Goal: Information Seeking & Learning: Learn about a topic

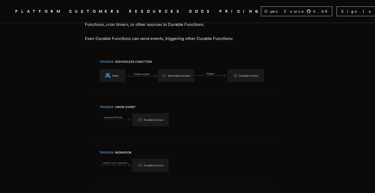
scroll to position [3020, 0]
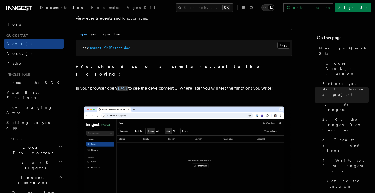
scroll to position [394, 0]
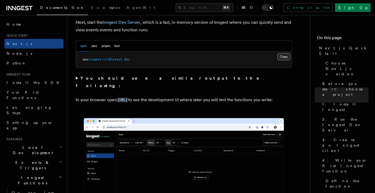
click at [282, 58] on button "Copy Copied" at bounding box center [283, 56] width 13 height 7
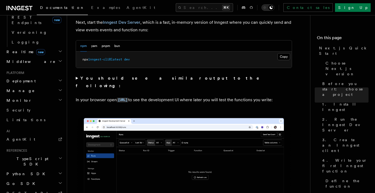
scroll to position [250, 0]
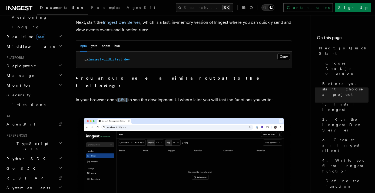
scroll to position [267, 0]
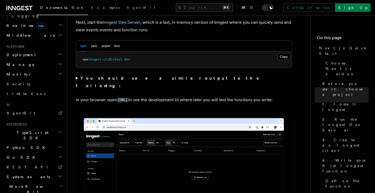
click at [51, 182] on h2 "Workflow Kit" at bounding box center [33, 189] width 59 height 15
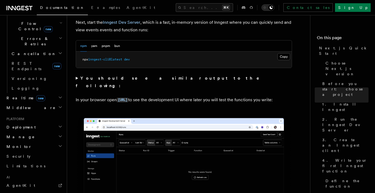
scroll to position [193, 0]
drag, startPoint x: 241, startPoint y: 68, endPoint x: 269, endPoint y: 67, distance: 27.8
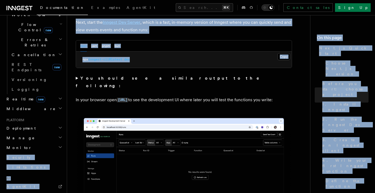
click at [348, 18] on nav "On this page Next.js Quick Start Choose Next.js version Before you start: choos…" at bounding box center [342, 104] width 65 height 178
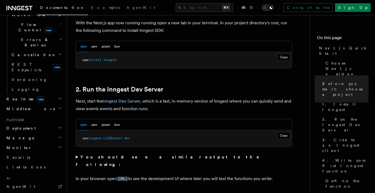
scroll to position [315, 0]
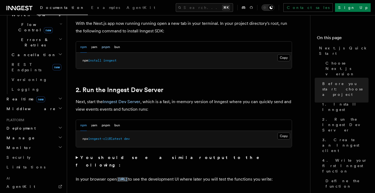
click at [107, 47] on button "pnpm" at bounding box center [106, 47] width 8 height 11
click at [283, 56] on button "Copy Copied" at bounding box center [283, 57] width 13 height 7
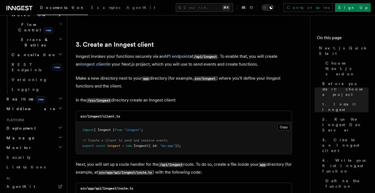
scroll to position [630, 0]
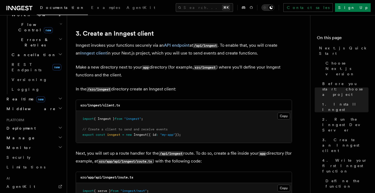
click at [124, 106] on div "src/inngest/client.ts" at bounding box center [184, 105] width 216 height 11
click at [97, 107] on code "src/inngest/client.ts" at bounding box center [100, 106] width 40 height 4
copy code "inngest"
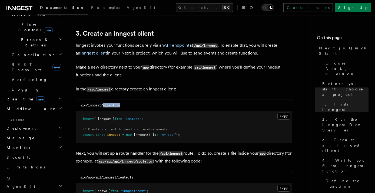
drag, startPoint x: 122, startPoint y: 106, endPoint x: 104, endPoint y: 106, distance: 17.8
click at [104, 106] on div "src/inngest/client.ts" at bounding box center [184, 105] width 216 height 11
copy code "client.ts"
click at [203, 68] on code "src/inngest" at bounding box center [205, 67] width 23 height 5
click at [202, 68] on code "src/inngest" at bounding box center [205, 67] width 23 height 5
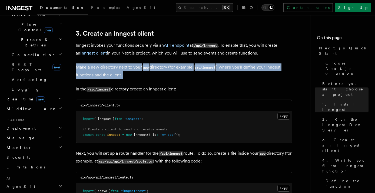
click at [202, 68] on code "src/inngest" at bounding box center [205, 67] width 23 height 5
click at [199, 68] on code "src/inngest" at bounding box center [205, 67] width 23 height 5
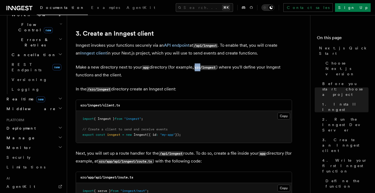
click at [199, 68] on code "src/inngest" at bounding box center [205, 67] width 23 height 5
click at [212, 66] on code "src/inngest" at bounding box center [205, 67] width 23 height 5
click at [211, 66] on code "src/inngest" at bounding box center [205, 67] width 23 height 5
click at [211, 69] on code "src/inngest" at bounding box center [205, 67] width 23 height 5
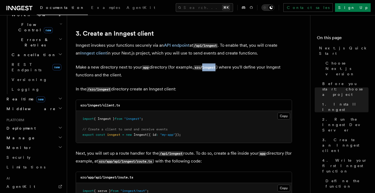
copy code "inngest"
copy code "client.ts"
drag, startPoint x: 129, startPoint y: 107, endPoint x: 104, endPoint y: 105, distance: 25.2
click at [104, 105] on div "src/inngest/client.ts" at bounding box center [184, 105] width 216 height 11
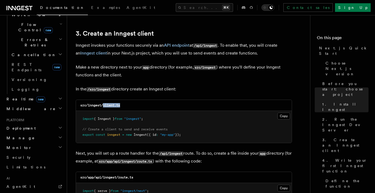
scroll to position [639, 0]
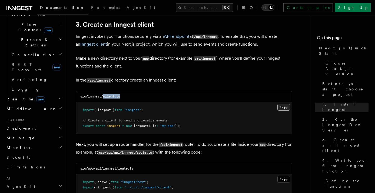
click at [283, 107] on button "Copy Copied" at bounding box center [283, 107] width 13 height 7
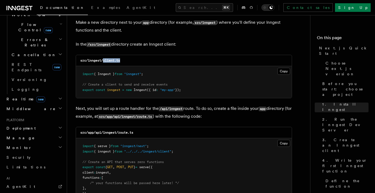
scroll to position [720, 0]
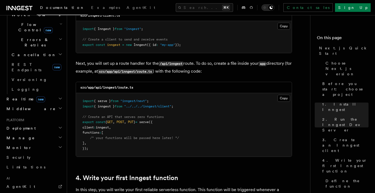
click at [110, 87] on code "src/app/api/inngest/route.ts" at bounding box center [106, 88] width 53 height 4
copy code "inngest"
copy code "route.ts"
drag, startPoint x: 135, startPoint y: 88, endPoint x: 119, endPoint y: 88, distance: 16.2
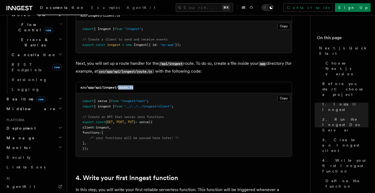
click at [119, 88] on div "src/app/api/inngest/route.ts" at bounding box center [184, 87] width 216 height 11
click at [287, 98] on button "Copy Copied" at bounding box center [283, 98] width 13 height 7
click at [284, 101] on button "Copy Copied" at bounding box center [283, 98] width 13 height 7
click at [227, 8] on button "Search... ⌘K" at bounding box center [204, 7] width 57 height 9
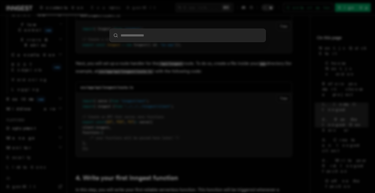
click at [294, 61] on div at bounding box center [187, 96] width 375 height 193
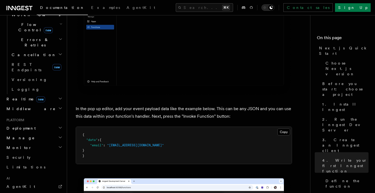
scroll to position [1541, 0]
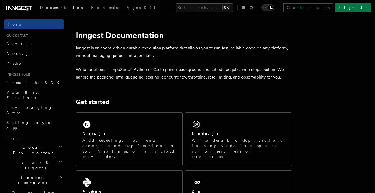
click at [201, 13] on div "Documentation Examples AgentKit Search... ⌘K Contact sales Sign Up" at bounding box center [187, 7] width 375 height 15
click at [207, 4] on button "Search... ⌘K" at bounding box center [204, 7] width 57 height 9
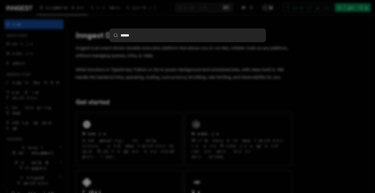
type input "******"
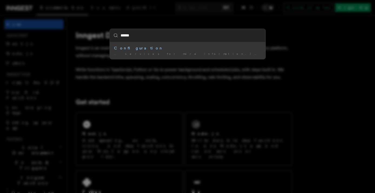
click at [288, 57] on div "****** Configuration … services for more information.) Use SQLite for persisten…" at bounding box center [187, 96] width 375 height 193
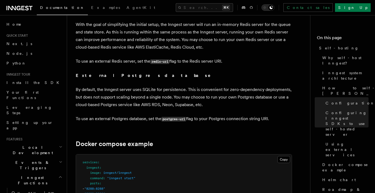
scroll to position [1553, 0]
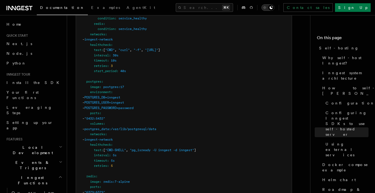
click at [274, 6] on button "Toggle dark mode" at bounding box center [267, 7] width 13 height 6
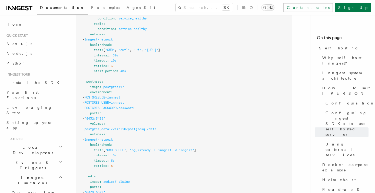
click at [267, 6] on icon "Toggle dark mode" at bounding box center [264, 7] width 5 height 5
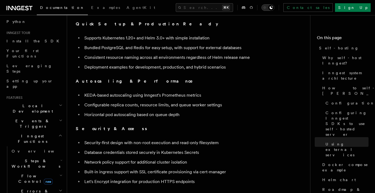
scroll to position [91, 0]
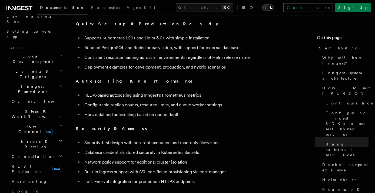
click at [46, 122] on h2 "Flow Control new" at bounding box center [36, 129] width 54 height 15
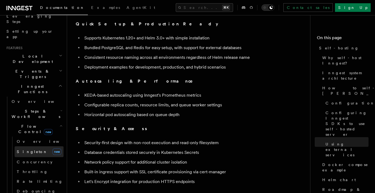
click at [43, 147] on link "Singleton new" at bounding box center [39, 152] width 49 height 11
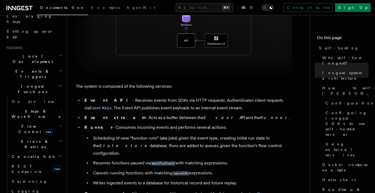
scroll to position [258, 0]
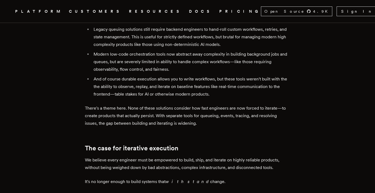
scroll to position [192, 0]
